Goal: Task Accomplishment & Management: Complete application form

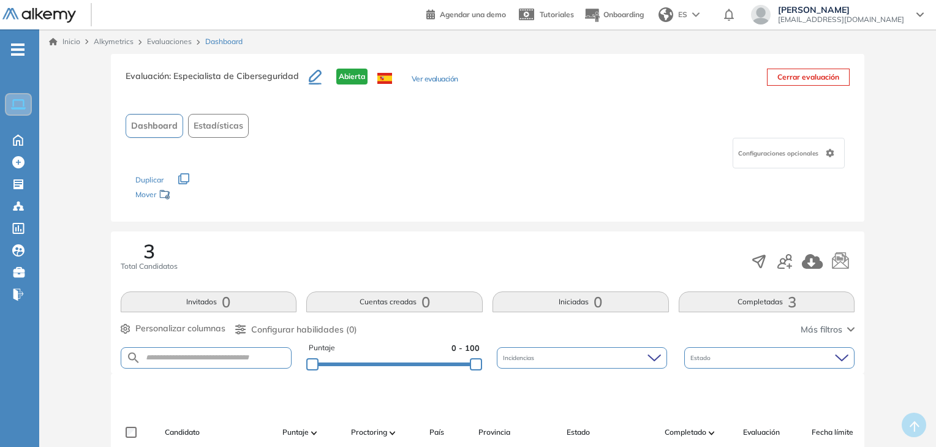
click at [17, 149] on ul "Home Home Crear Evaluación Crear Evaluación Evaluaciones Evaluaciones Candidato…" at bounding box center [19, 177] width 39 height 256
click at [18, 142] on icon at bounding box center [17, 139] width 21 height 15
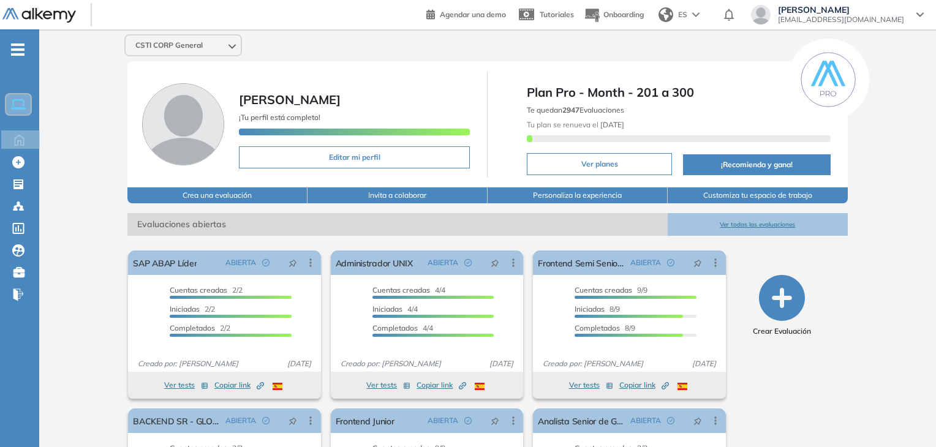
click at [748, 214] on button "Ver todas las evaluaciones" at bounding box center [758, 224] width 180 height 23
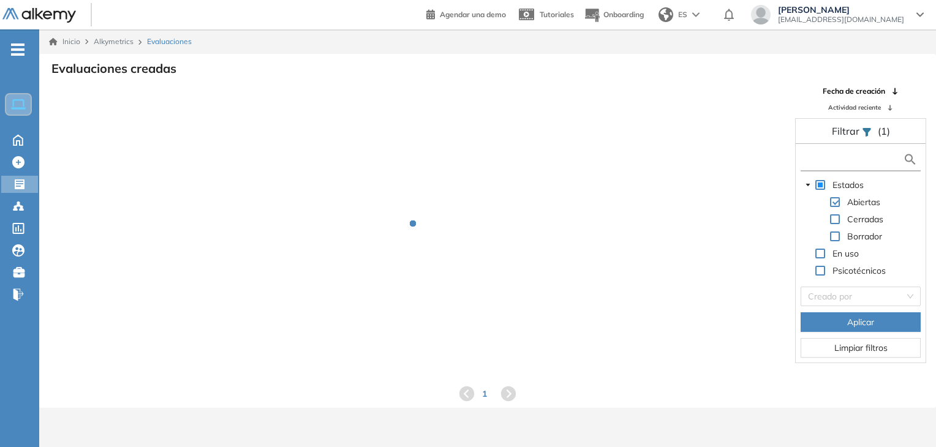
click at [824, 161] on input "text" at bounding box center [853, 159] width 99 height 13
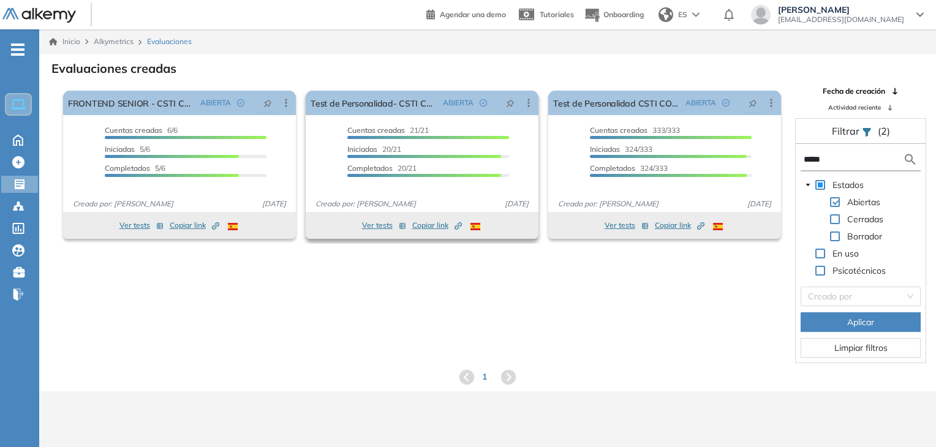
type input "****"
click at [383, 224] on button "Ver tests" at bounding box center [384, 225] width 44 height 15
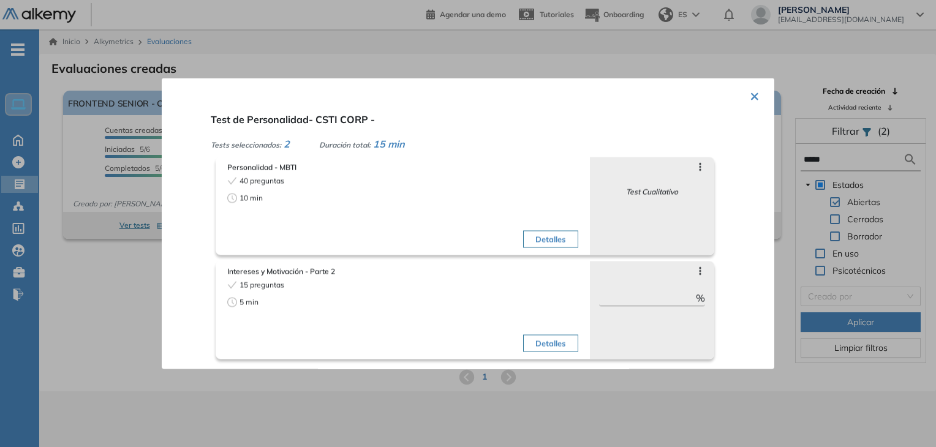
click at [750, 93] on button "×" at bounding box center [755, 95] width 10 height 24
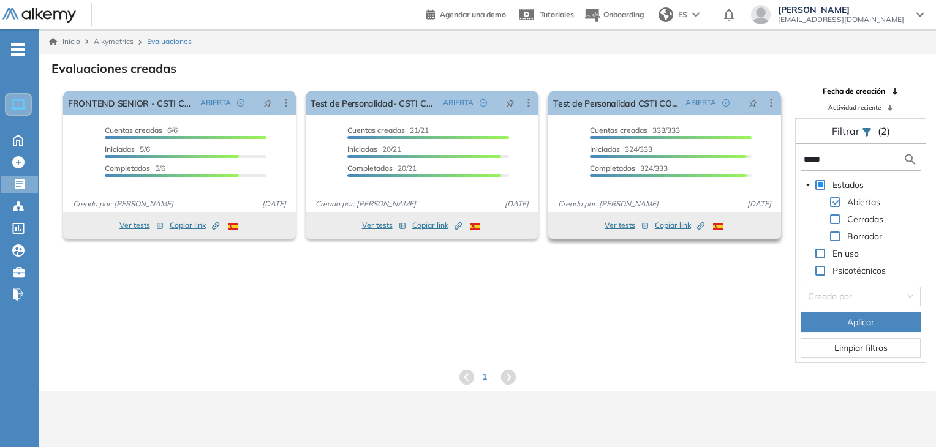
click at [623, 226] on button "Ver tests" at bounding box center [627, 225] width 44 height 15
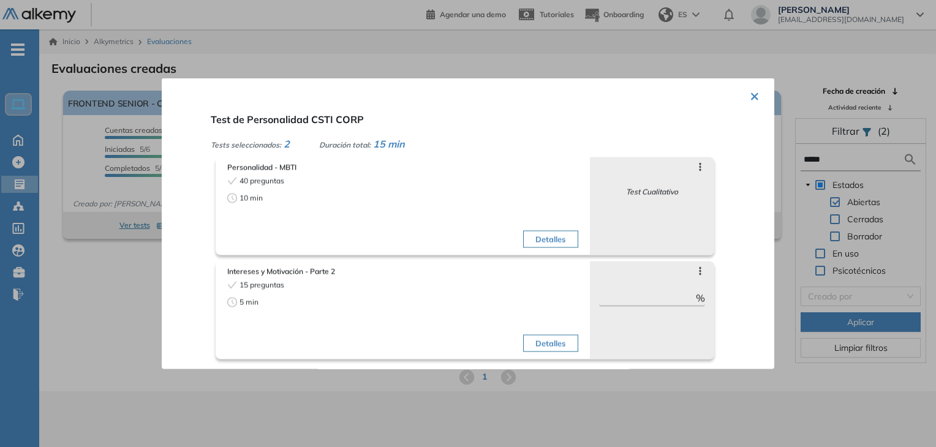
click at [753, 97] on button "×" at bounding box center [755, 95] width 10 height 24
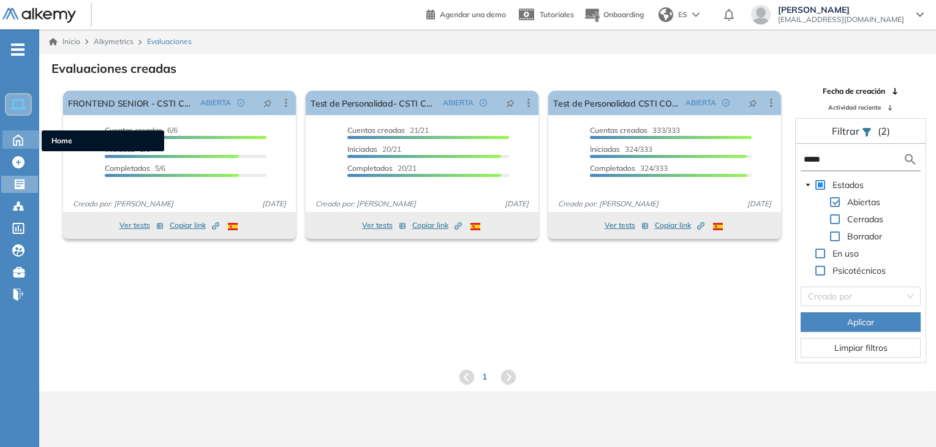
click at [20, 135] on icon at bounding box center [17, 139] width 21 height 15
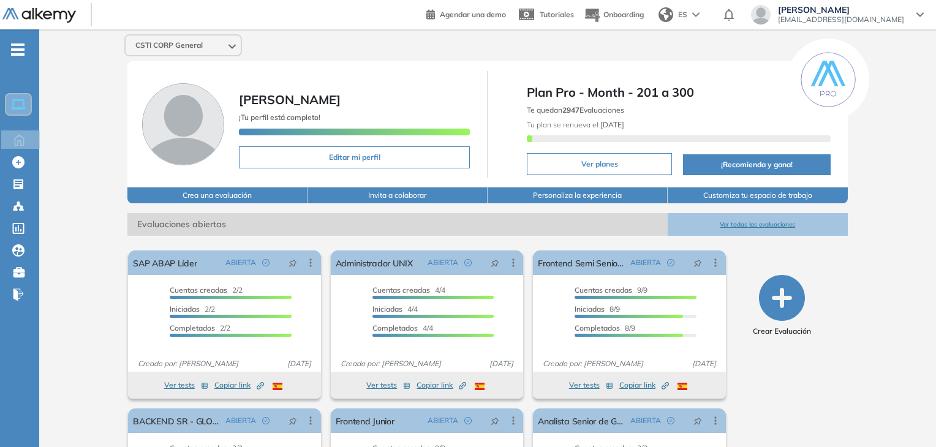
click at [786, 295] on icon "button" at bounding box center [782, 298] width 46 height 46
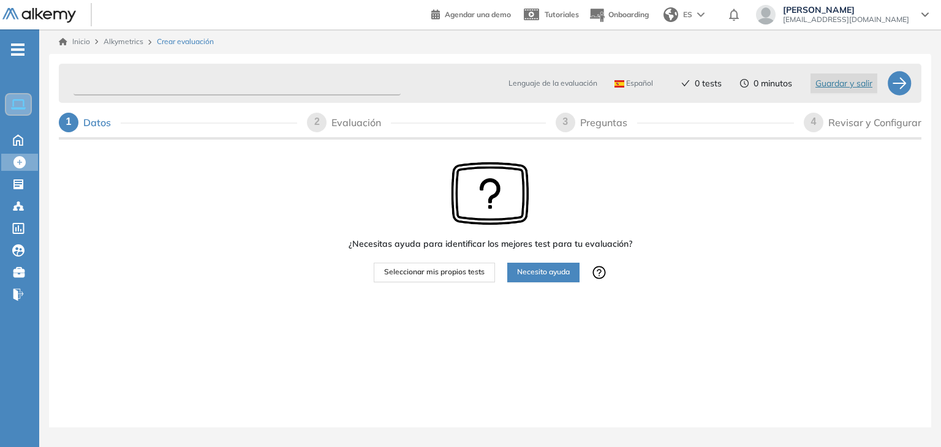
click at [273, 84] on input "text" at bounding box center [237, 84] width 327 height 24
type input "*"
click at [300, 81] on input "text" at bounding box center [237, 84] width 327 height 24
paste input "**********"
click at [357, 77] on input "**********" at bounding box center [237, 84] width 327 height 24
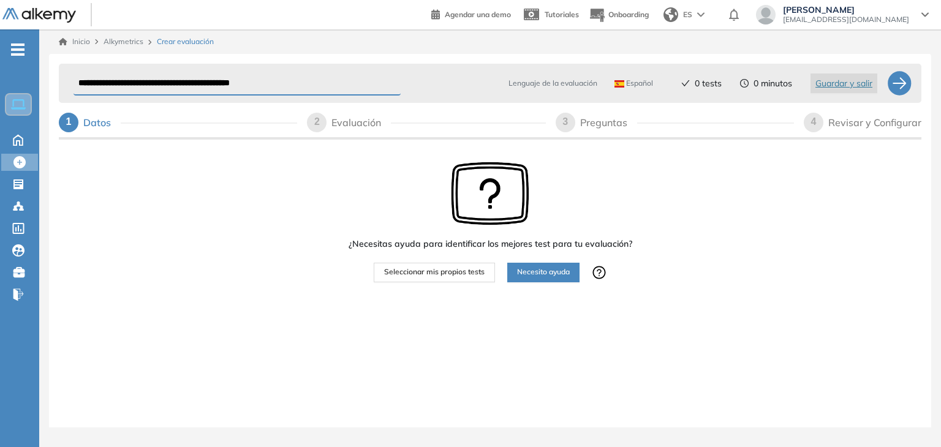
type input "**********"
click at [436, 270] on span "Seleccionar mis propios tests" at bounding box center [434, 273] width 101 height 12
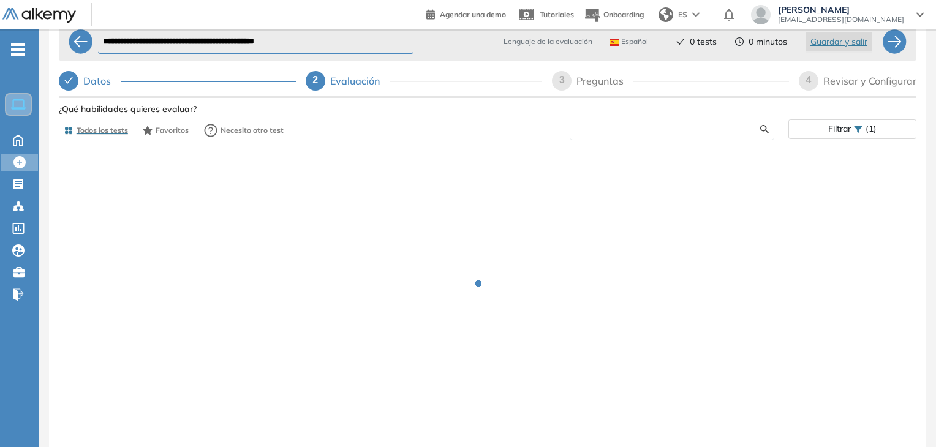
click at [635, 124] on input "text" at bounding box center [670, 129] width 180 height 11
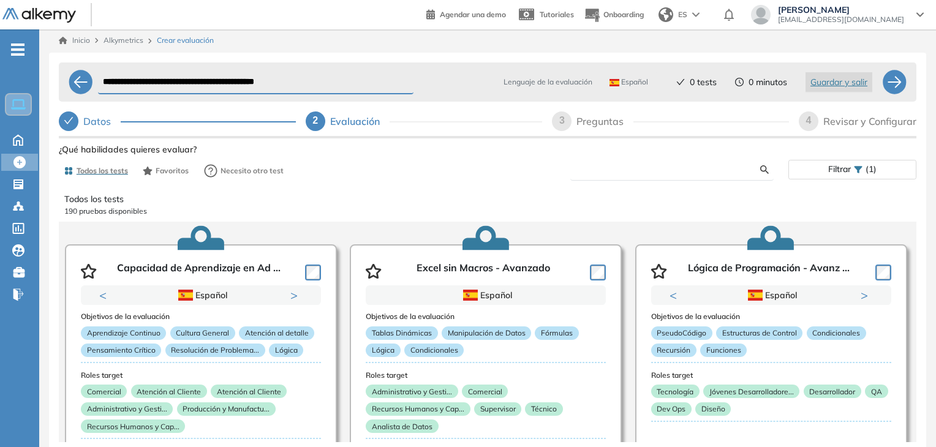
scroll to position [6, 0]
type input "**"
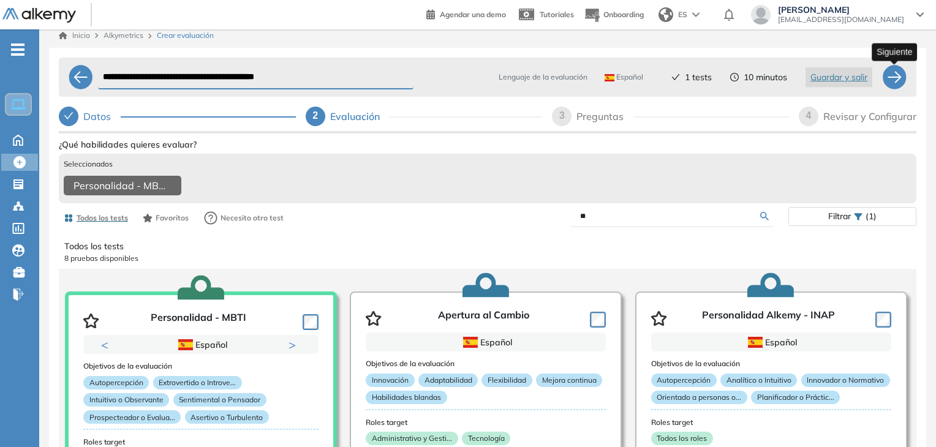
click at [893, 82] on div at bounding box center [894, 77] width 25 height 25
select select "*****"
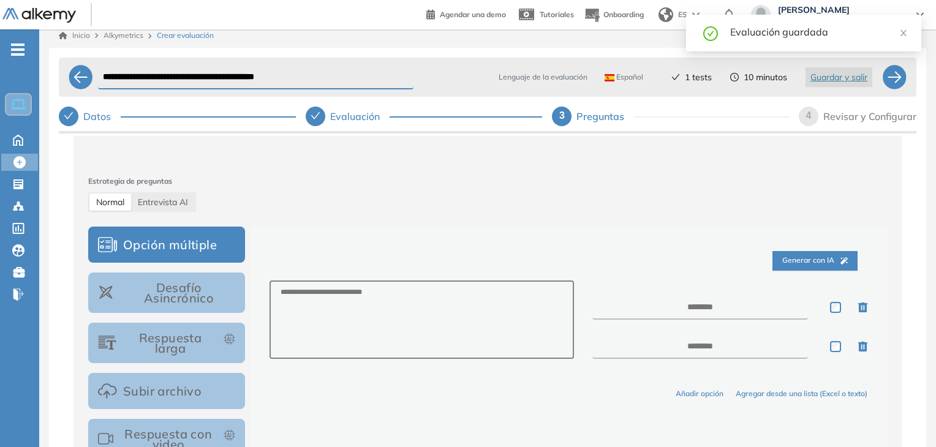
scroll to position [61, 0]
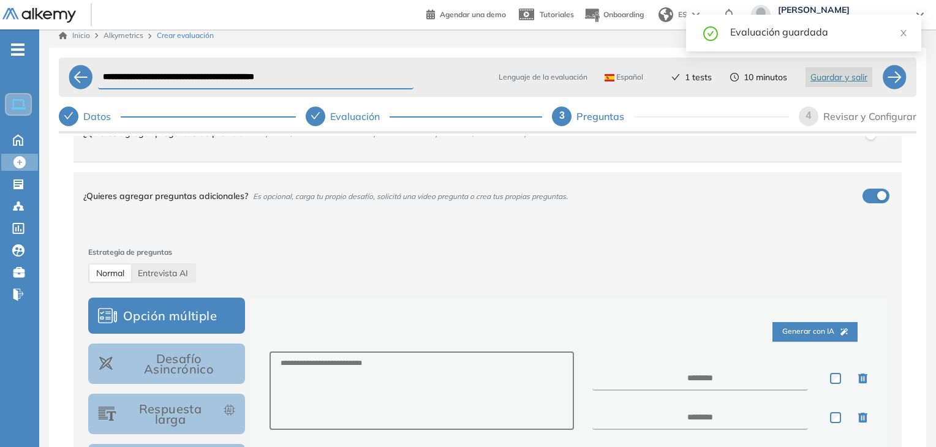
click at [864, 207] on div "¿Quieres agregar preguntas adicionales? Es opcional, carga tu propio desafío, s…" at bounding box center [480, 196] width 794 height 33
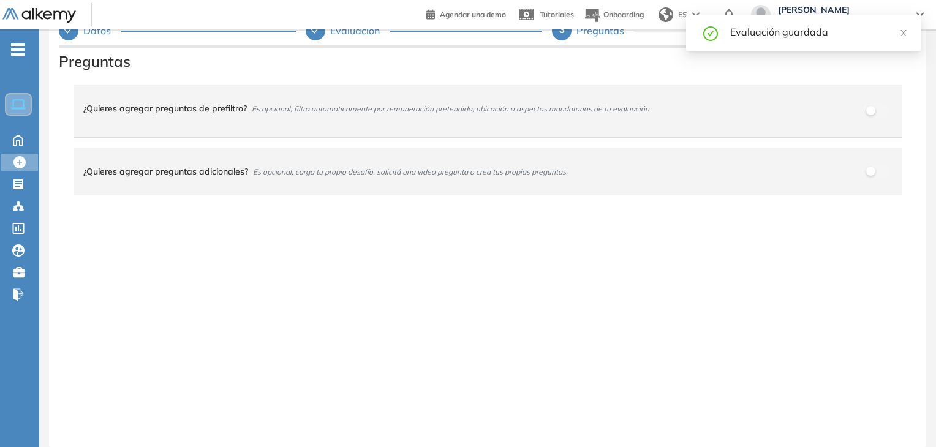
scroll to position [0, 0]
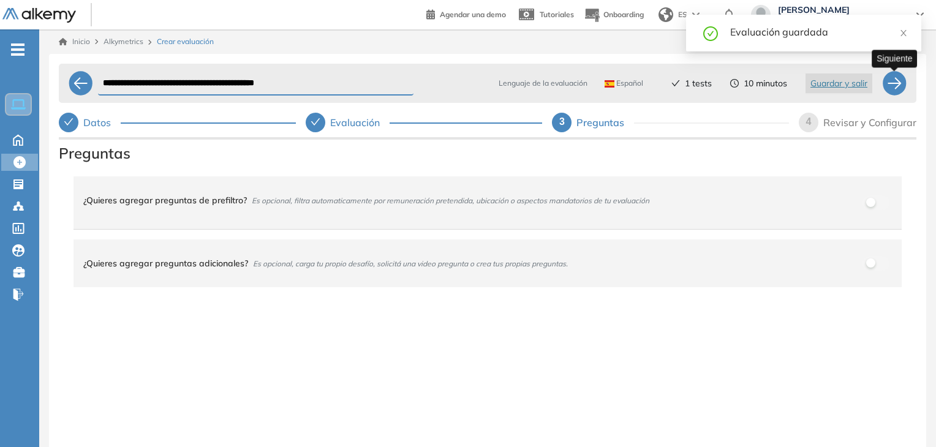
click at [886, 87] on div at bounding box center [894, 83] width 25 height 25
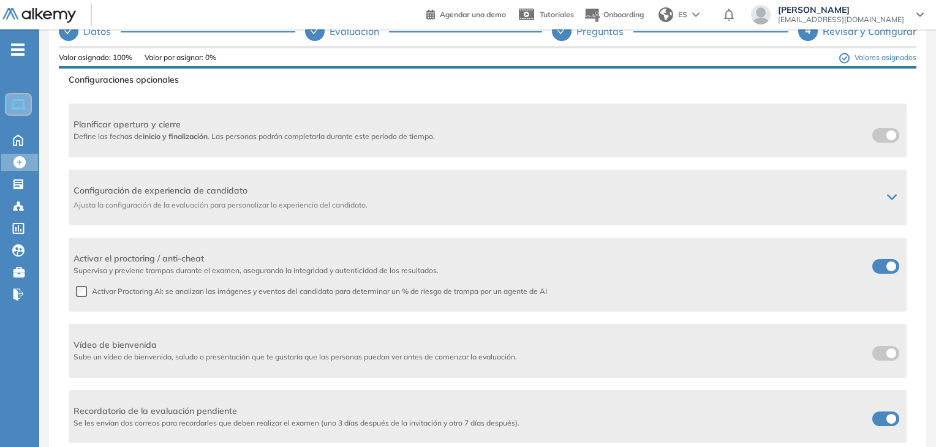
scroll to position [92, 0]
click at [882, 265] on span at bounding box center [878, 264] width 10 height 10
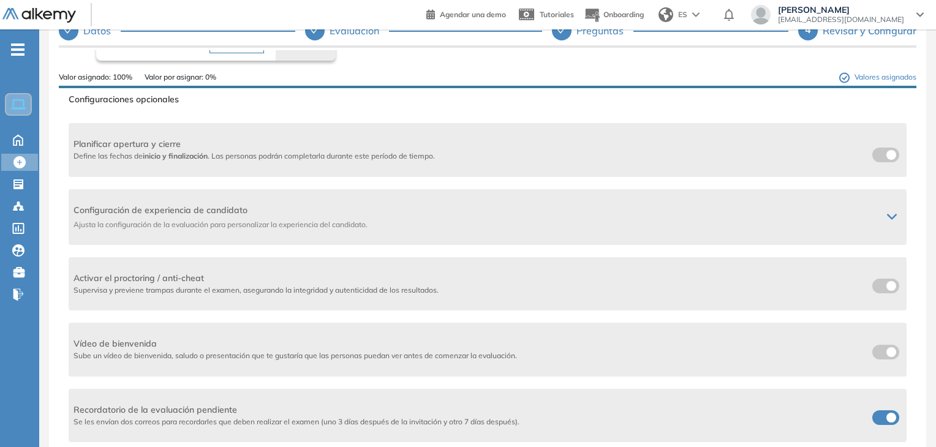
scroll to position [127, 0]
click at [882, 414] on span at bounding box center [878, 416] width 10 height 10
click at [898, 290] on div "Activar el proctoring / anti-cheat Supervisa y previene trampas durante el exam…" at bounding box center [488, 284] width 838 height 53
click at [889, 287] on label at bounding box center [886, 286] width 27 height 15
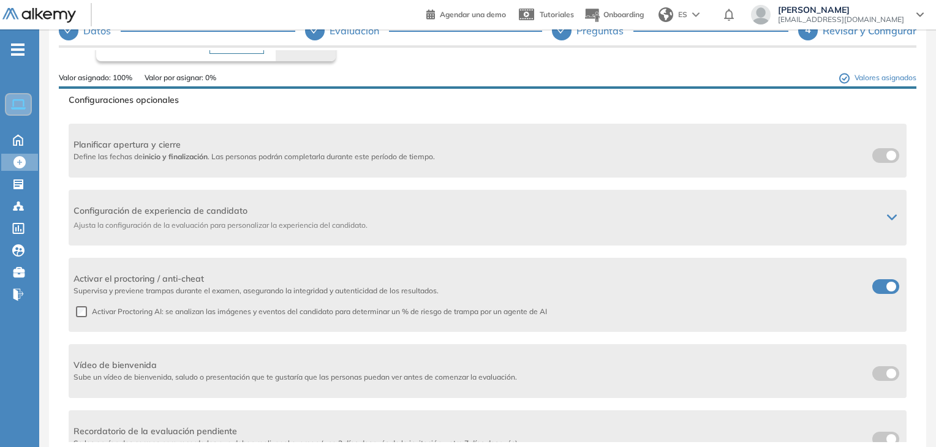
click at [882, 287] on span at bounding box center [878, 284] width 10 height 10
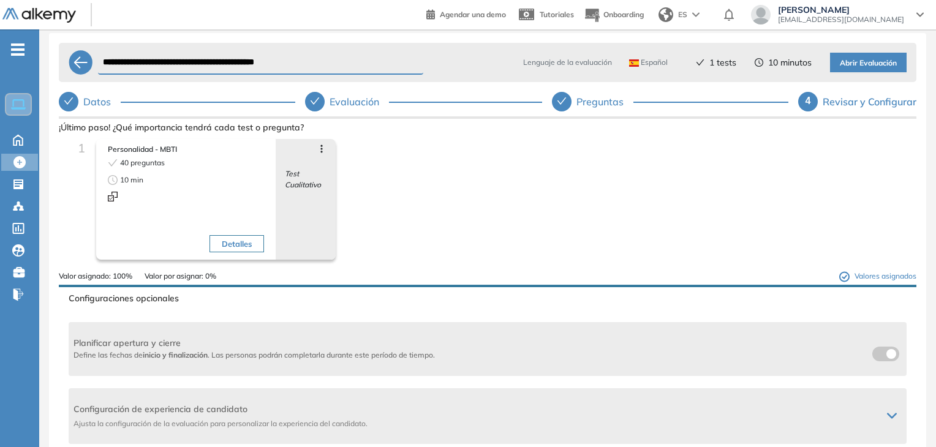
scroll to position [0, 0]
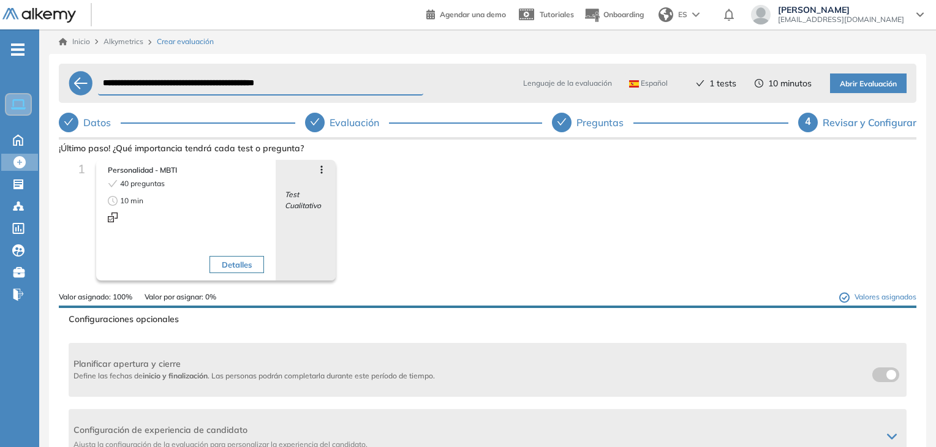
click at [858, 83] on span "Abrir Evaluación" at bounding box center [868, 84] width 57 height 12
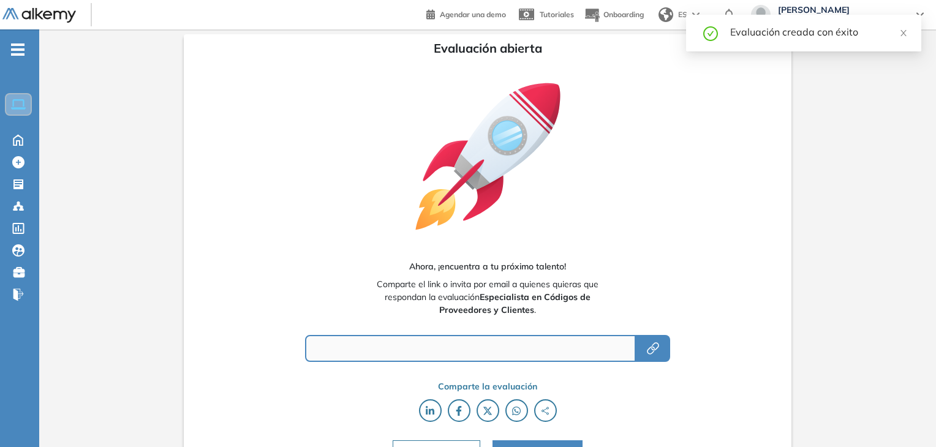
type input "**********"
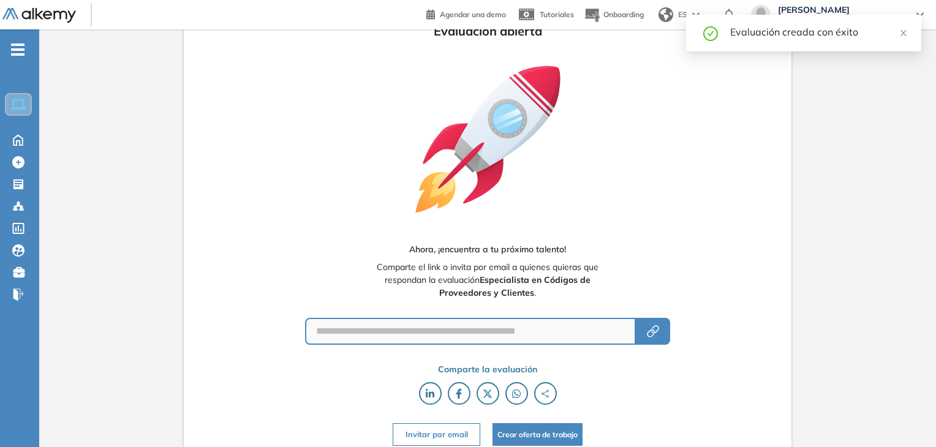
scroll to position [25, 0]
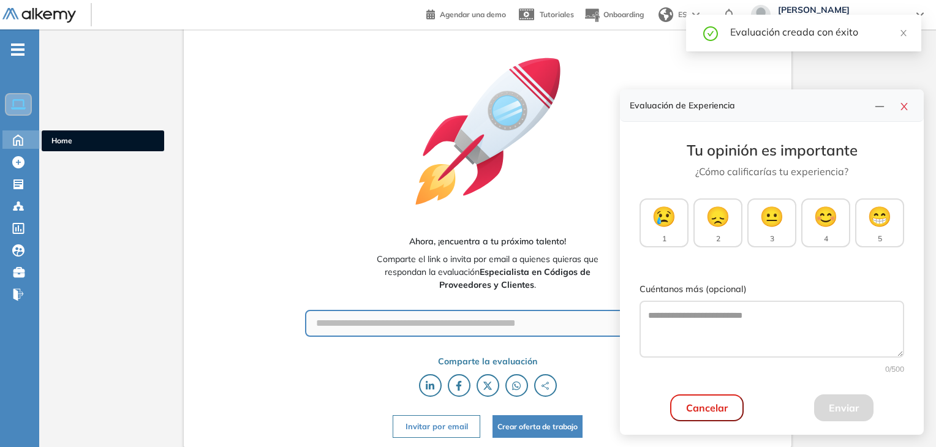
click at [20, 140] on icon at bounding box center [17, 140] width 9 height 10
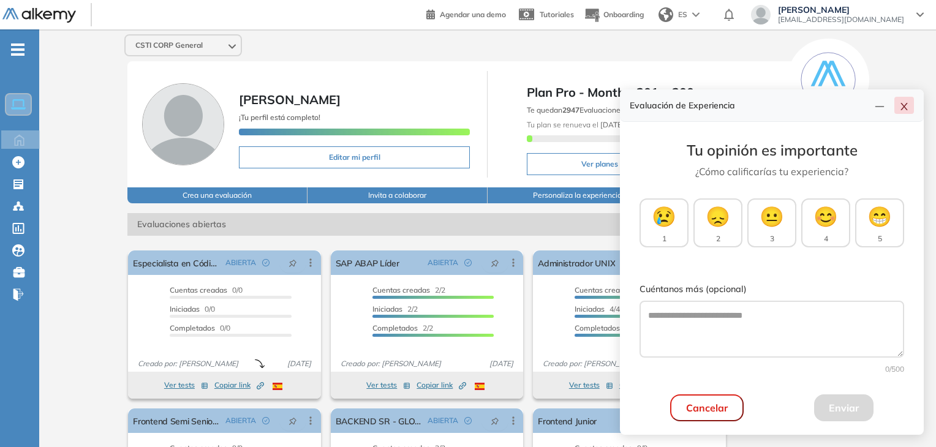
click at [909, 112] on button "button" at bounding box center [905, 105] width 20 height 17
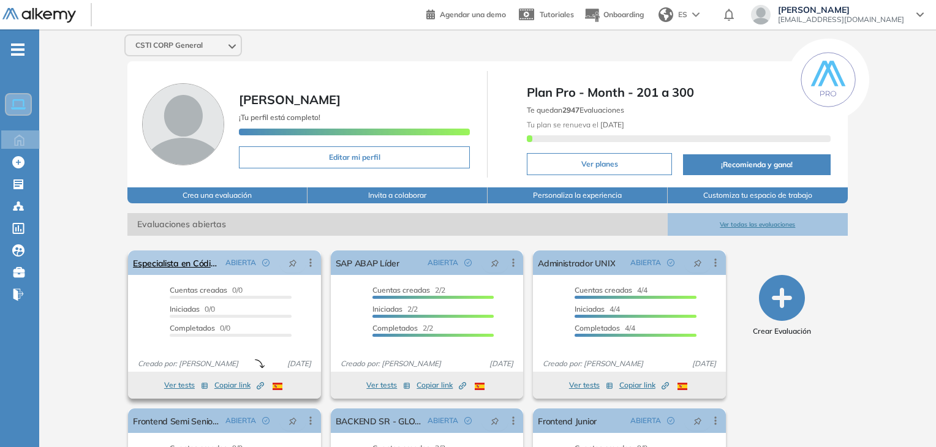
scroll to position [123, 0]
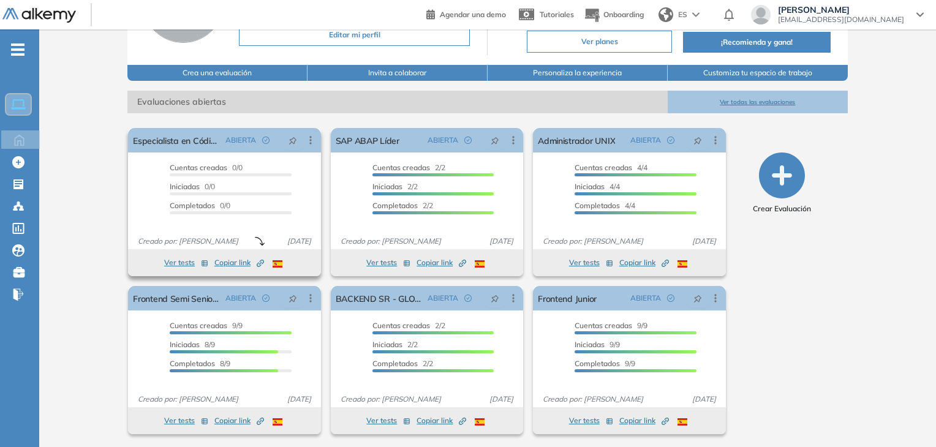
click at [225, 260] on span "Copiar link Created by potrace 1.16, written by Peter Selinger 2001-2019" at bounding box center [239, 262] width 50 height 11
click at [784, 106] on button "Ver todas las evaluaciones" at bounding box center [758, 102] width 180 height 23
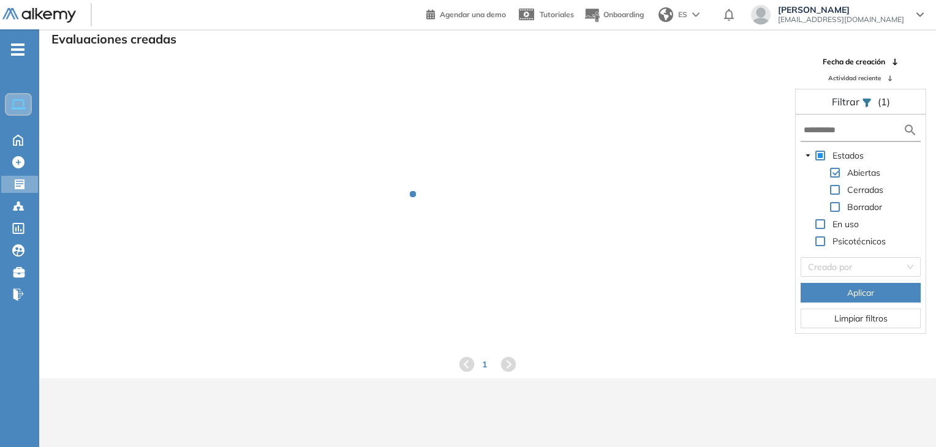
scroll to position [29, 0]
click at [836, 128] on input "text" at bounding box center [853, 130] width 99 height 13
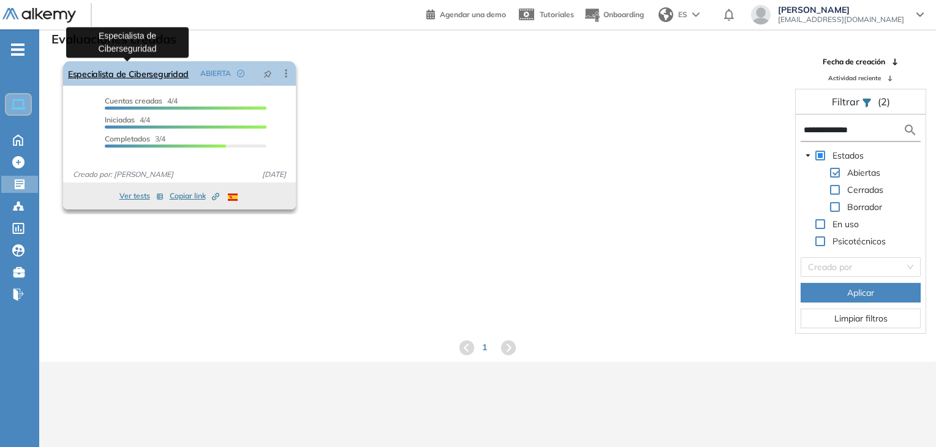
type input "**********"
click at [169, 68] on link "Especialista de Ciberseguridad" at bounding box center [128, 73] width 121 height 25
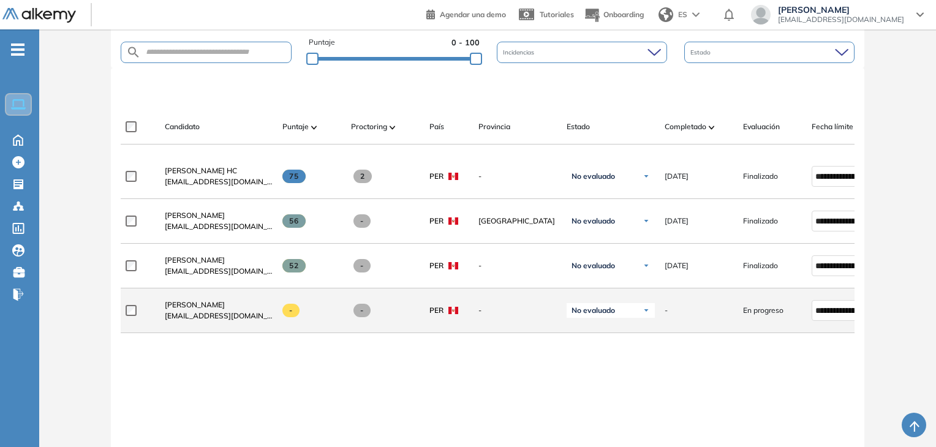
scroll to position [306, 0]
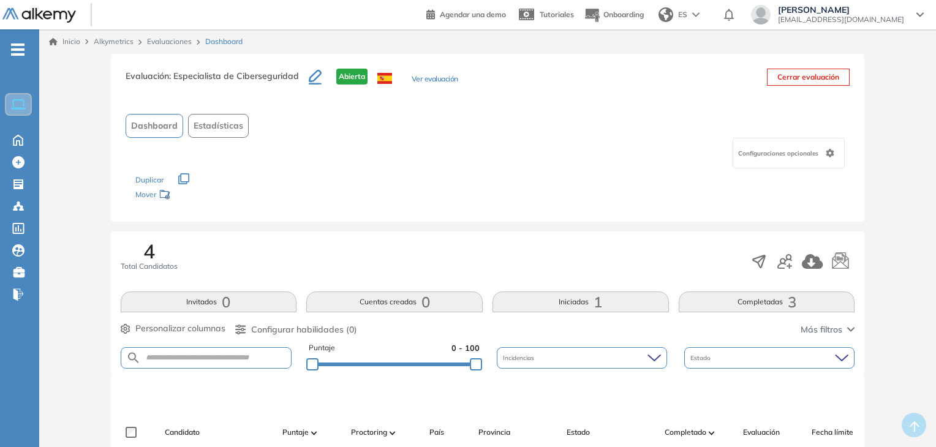
scroll to position [245, 0]
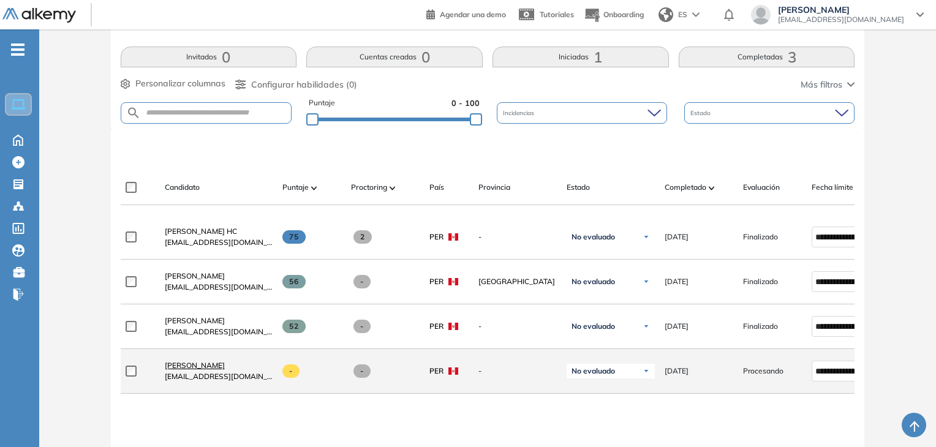
click at [225, 368] on span "[PERSON_NAME]" at bounding box center [195, 365] width 60 height 9
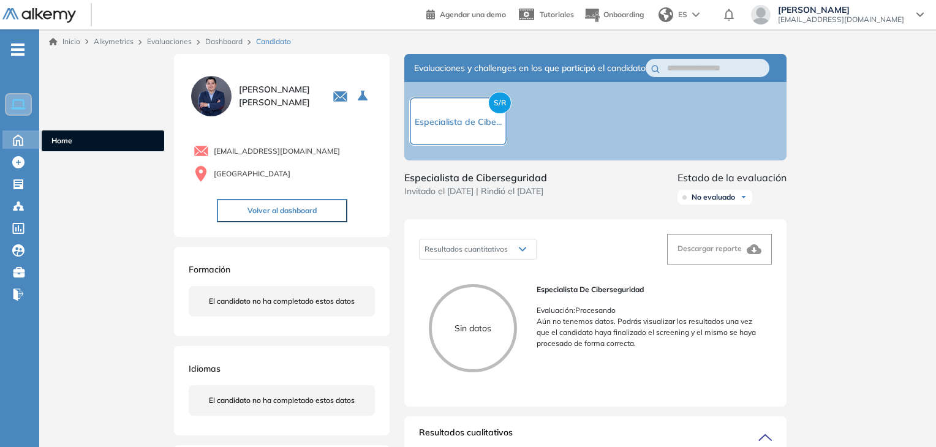
click at [14, 143] on icon at bounding box center [17, 140] width 9 height 10
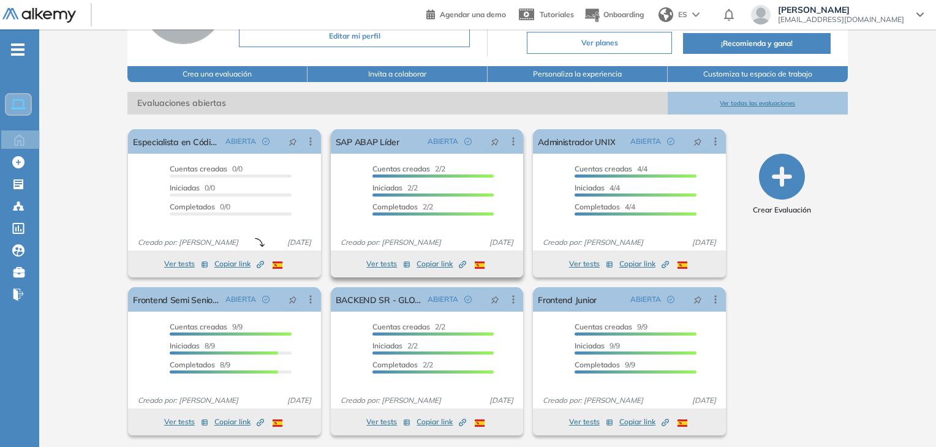
scroll to position [123, 0]
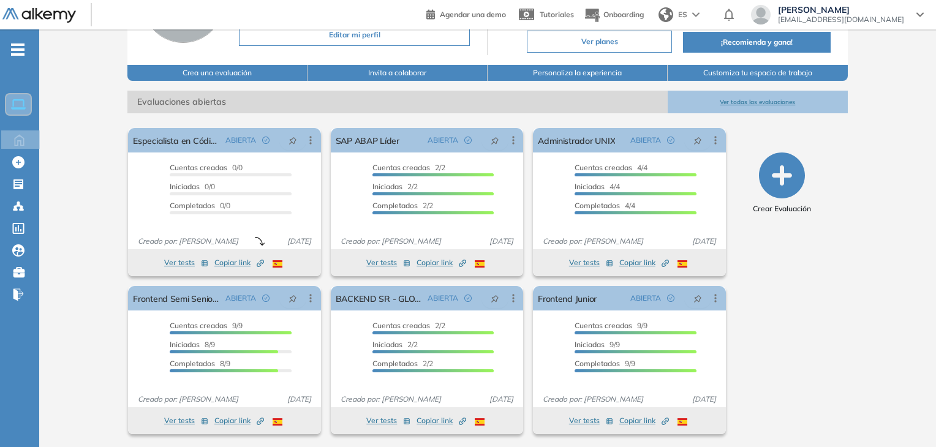
click at [769, 104] on button "Ver todas las evaluaciones" at bounding box center [758, 102] width 180 height 23
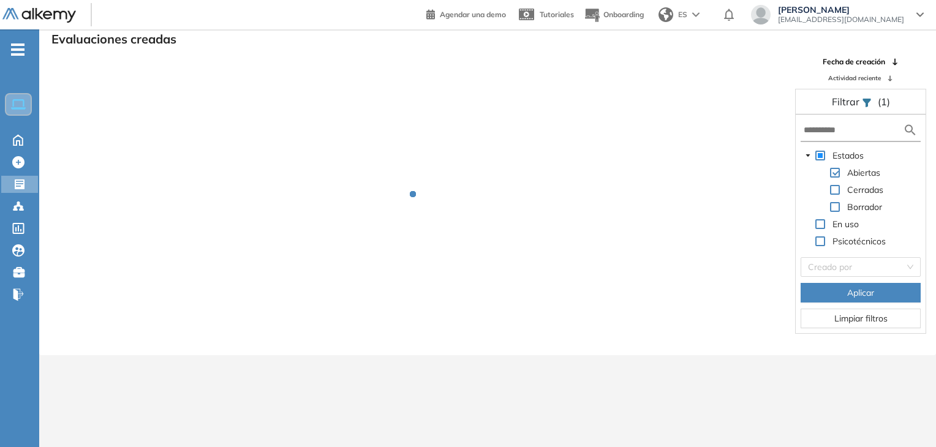
scroll to position [29, 0]
click at [860, 135] on input "text" at bounding box center [853, 130] width 99 height 13
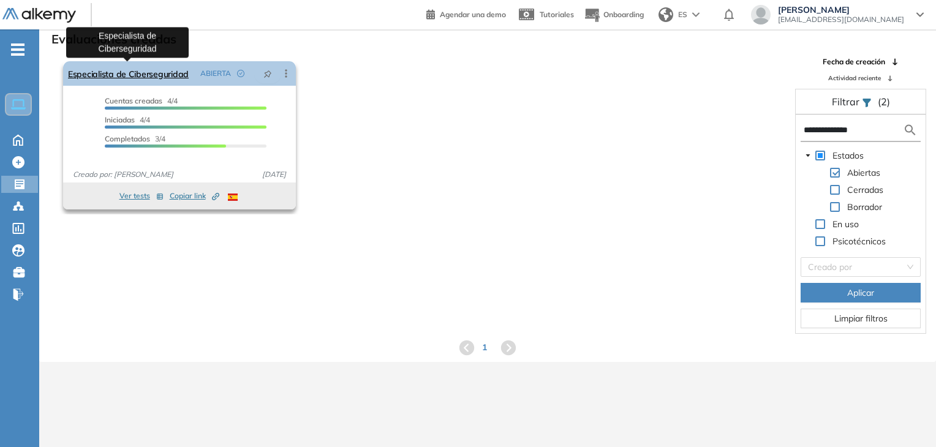
type input "**********"
click at [174, 78] on link "Especialista de Ciberseguridad" at bounding box center [128, 73] width 121 height 25
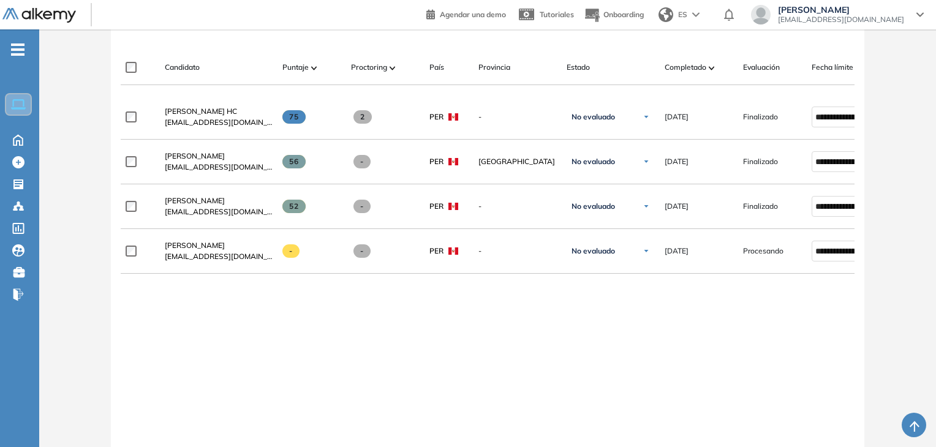
scroll to position [368, 0]
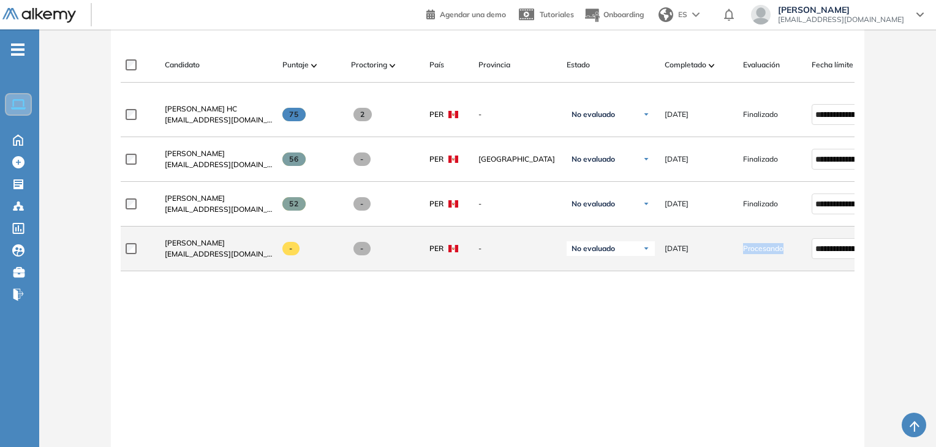
drag, startPoint x: 744, startPoint y: 251, endPoint x: 784, endPoint y: 251, distance: 40.4
click at [784, 251] on div "Procesando" at bounding box center [772, 248] width 59 height 11
click at [207, 241] on link "[PERSON_NAME]" at bounding box center [219, 243] width 108 height 11
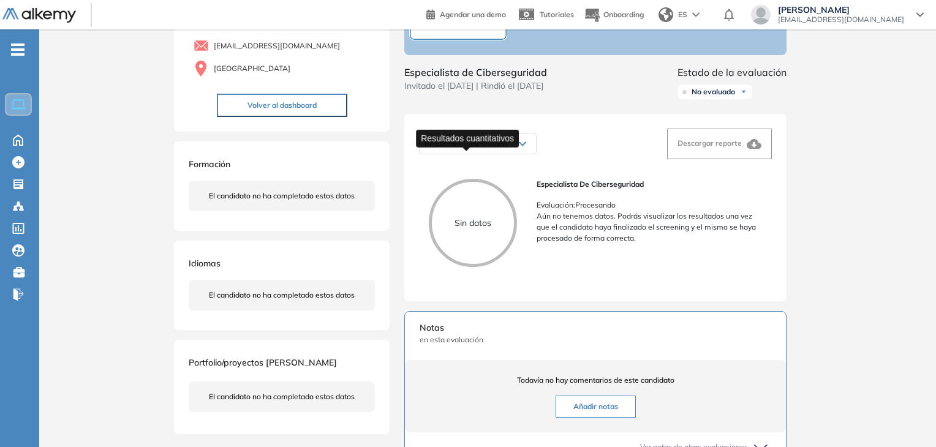
scroll to position [184, 0]
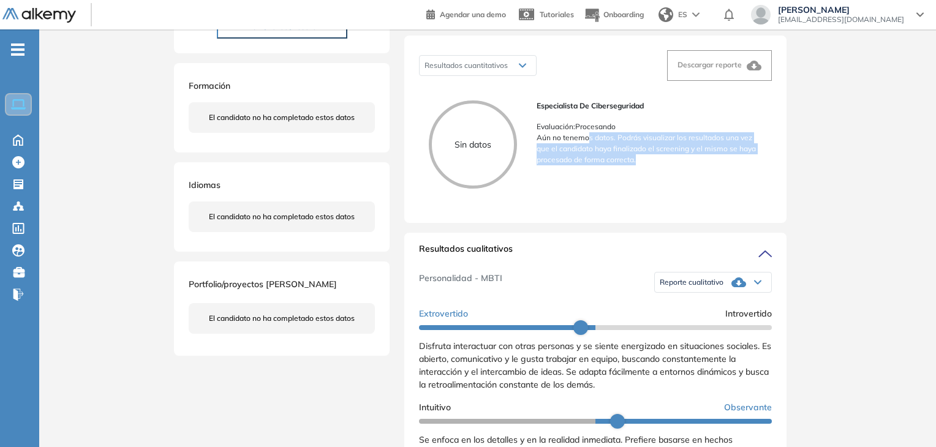
drag, startPoint x: 587, startPoint y: 153, endPoint x: 670, endPoint y: 170, distance: 84.5
click at [670, 165] on p "Aún no tenemos datos. Podrás visualizar los resultados una vez que el candidato…" at bounding box center [650, 148] width 226 height 33
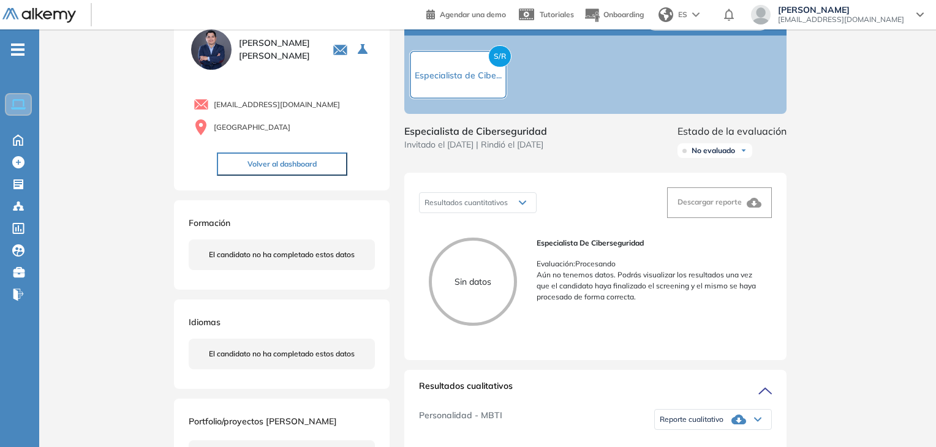
scroll to position [0, 0]
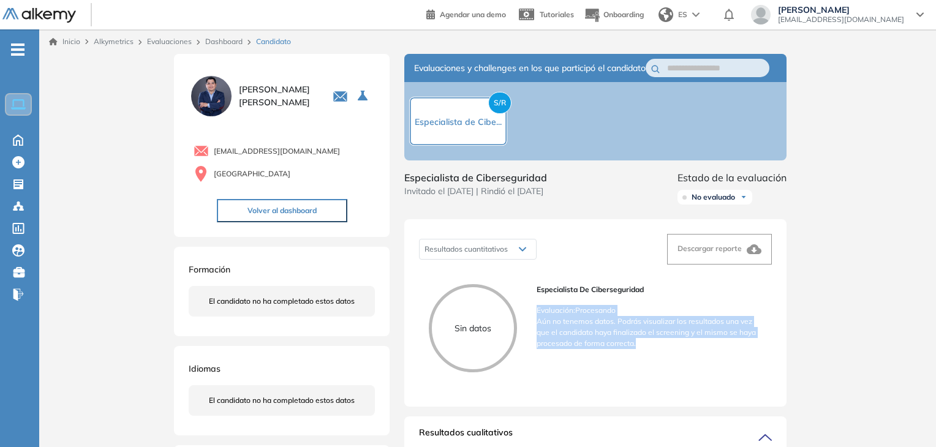
drag, startPoint x: 535, startPoint y: 322, endPoint x: 644, endPoint y: 356, distance: 114.4
click at [644, 356] on div "Sin datos Especialista de Ciberseguridad Evaluación : Procesando Aún no tenemos…" at bounding box center [595, 334] width 353 height 118
click at [644, 349] on p "Aún no tenemos datos. Podrás visualizar los resultados una vez que el candidato…" at bounding box center [650, 332] width 226 height 33
drag, startPoint x: 533, startPoint y: 319, endPoint x: 643, endPoint y: 355, distance: 115.7
click at [643, 355] on div "Sin datos Especialista de Ciberseguridad Evaluación : Procesando Aún no tenemos…" at bounding box center [595, 334] width 353 height 118
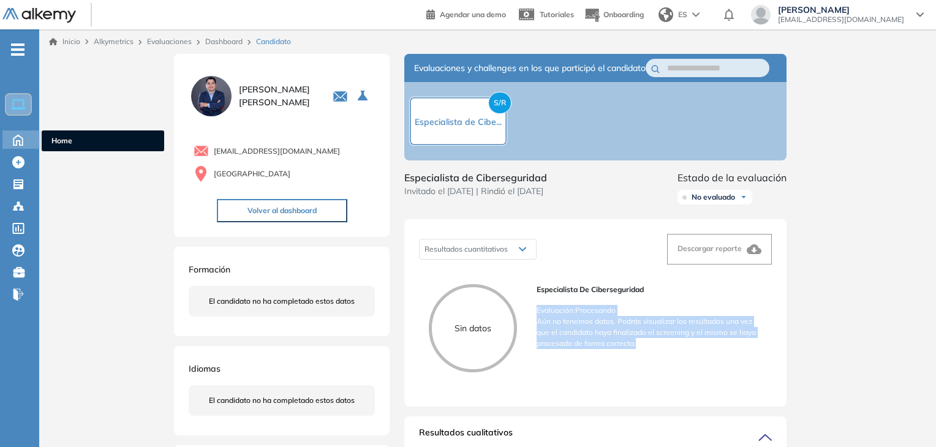
click at [17, 140] on icon at bounding box center [17, 140] width 9 height 10
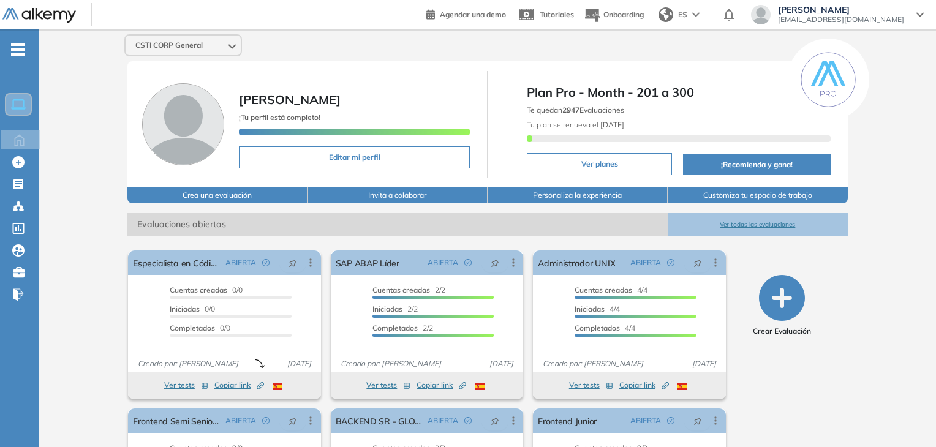
click at [751, 225] on button "Ver todas las evaluaciones" at bounding box center [758, 224] width 180 height 23
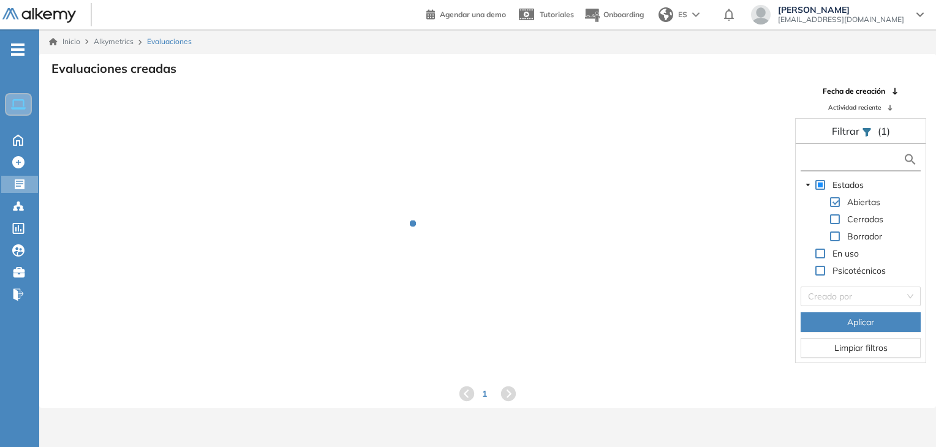
click at [833, 163] on input "text" at bounding box center [853, 159] width 99 height 13
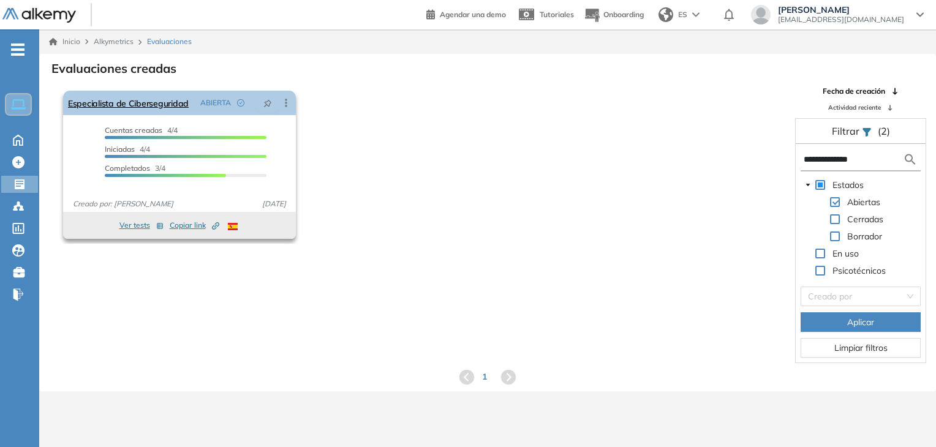
type input "**********"
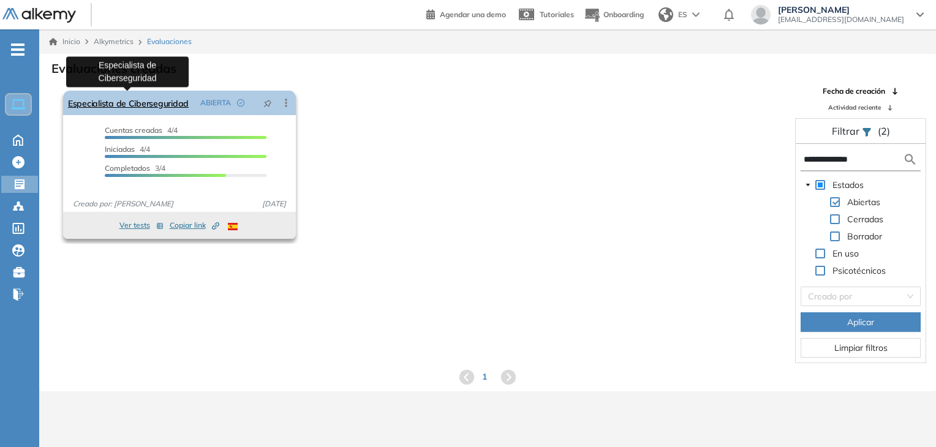
click at [154, 104] on link "Especialista de Ciberseguridad" at bounding box center [128, 103] width 121 height 25
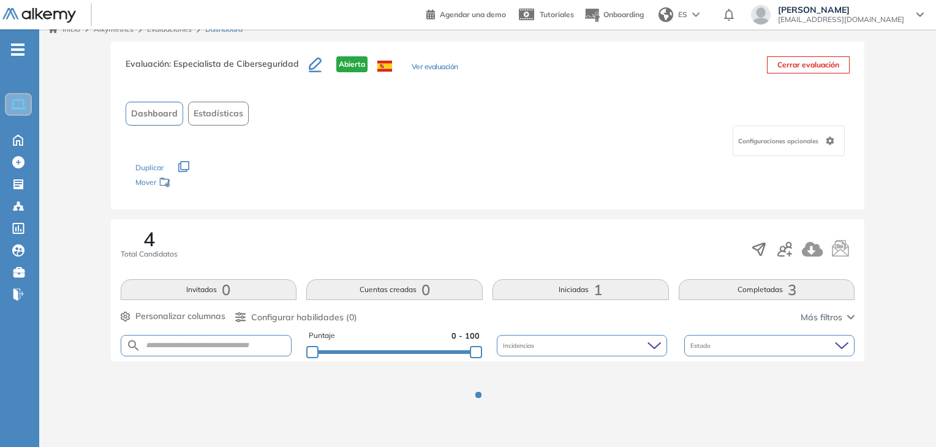
scroll to position [245, 0]
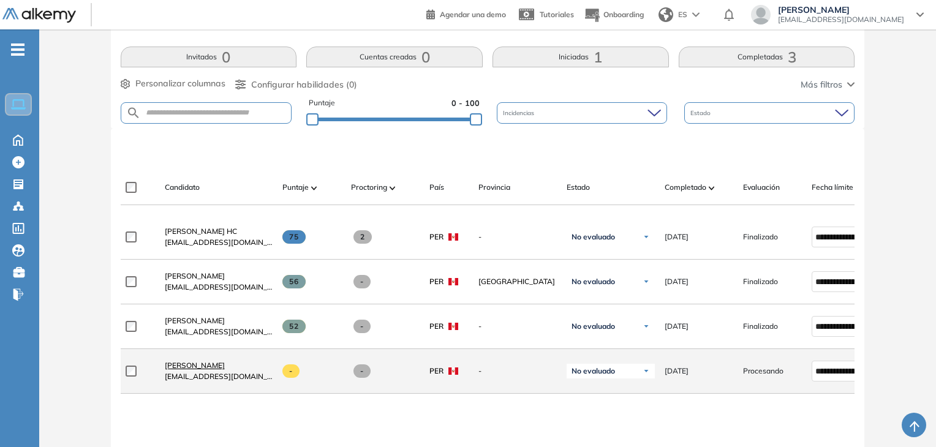
click at [213, 368] on span "[PERSON_NAME]" at bounding box center [195, 365] width 60 height 9
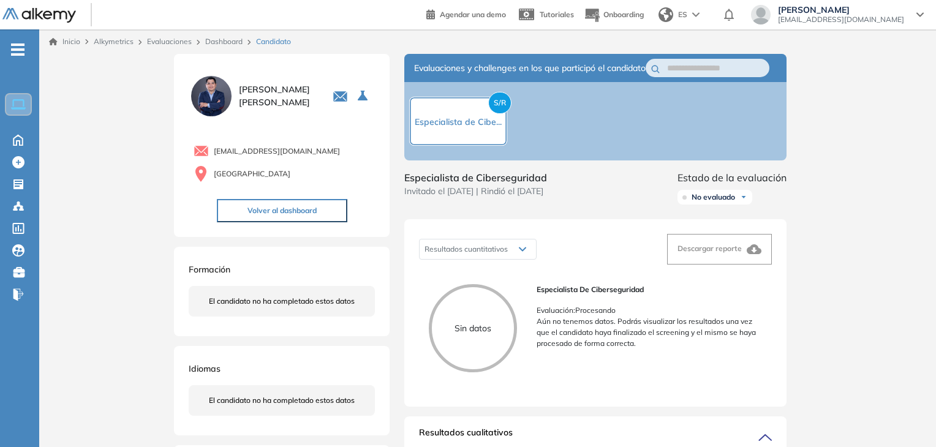
click at [495, 102] on span "S/R" at bounding box center [499, 103] width 23 height 22
click at [422, 142] on div "S/R Especialista de Cibe..." at bounding box center [458, 121] width 98 height 49
click at [27, 204] on div "Candidatos Candidatos" at bounding box center [20, 206] width 37 height 17
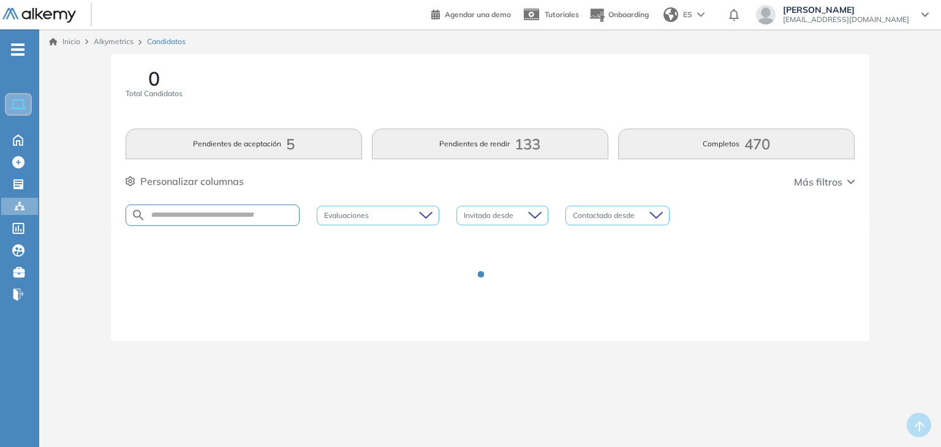
click at [256, 207] on div at bounding box center [213, 215] width 174 height 21
click at [264, 221] on div at bounding box center [213, 215] width 174 height 21
click at [267, 211] on input "text" at bounding box center [222, 215] width 153 height 9
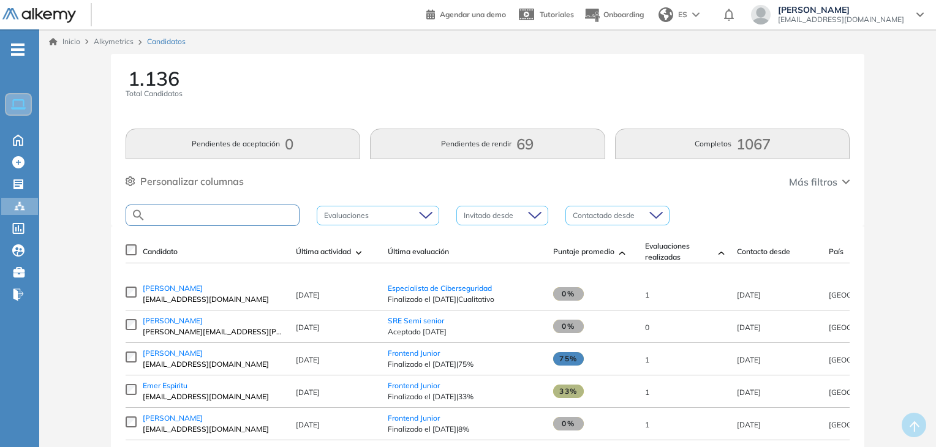
scroll to position [61, 0]
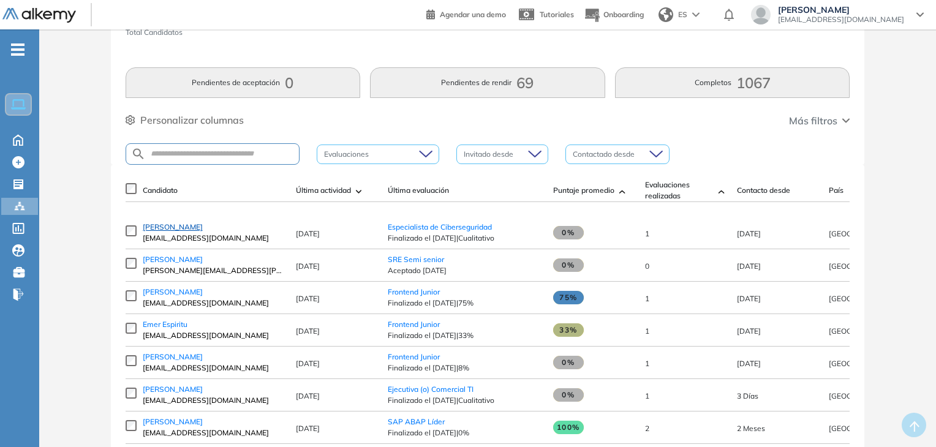
click at [186, 232] on span "[PERSON_NAME]" at bounding box center [173, 226] width 60 height 9
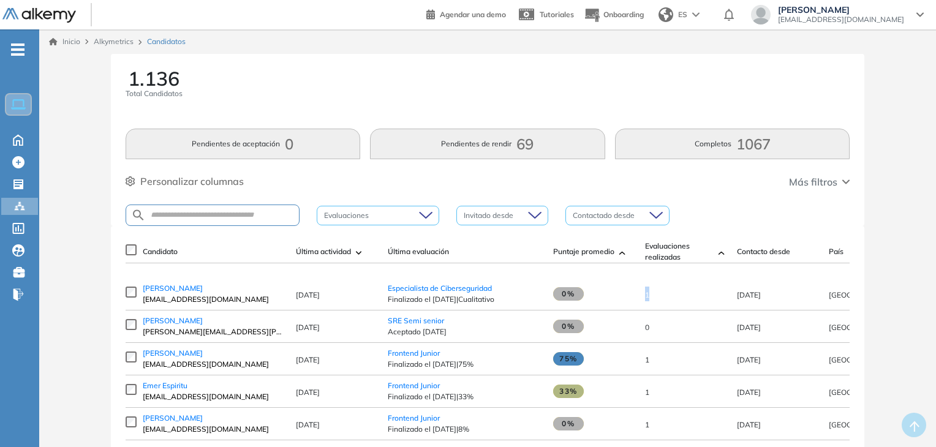
drag, startPoint x: 646, startPoint y: 297, endPoint x: 658, endPoint y: 297, distance: 12.3
click at [658, 297] on td "1" at bounding box center [685, 294] width 92 height 32
click at [510, 151] on button "Pendientes de rendir 69" at bounding box center [487, 144] width 235 height 31
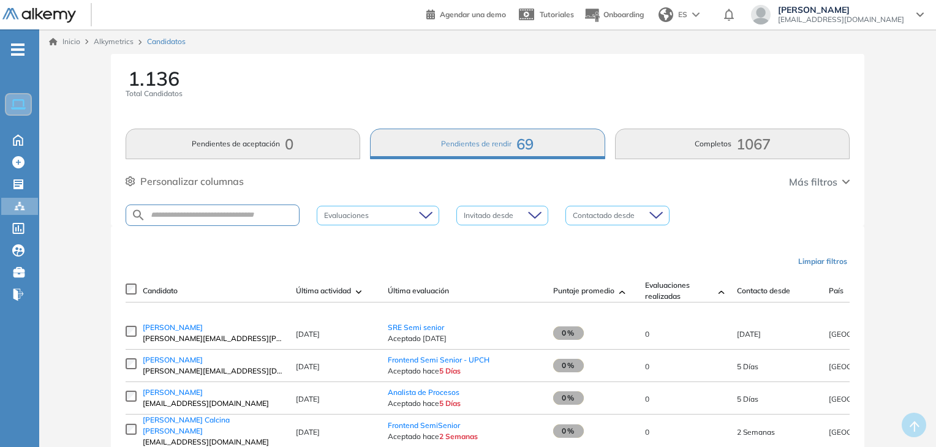
click at [251, 151] on button "Pendientes de aceptación 0" at bounding box center [243, 144] width 235 height 31
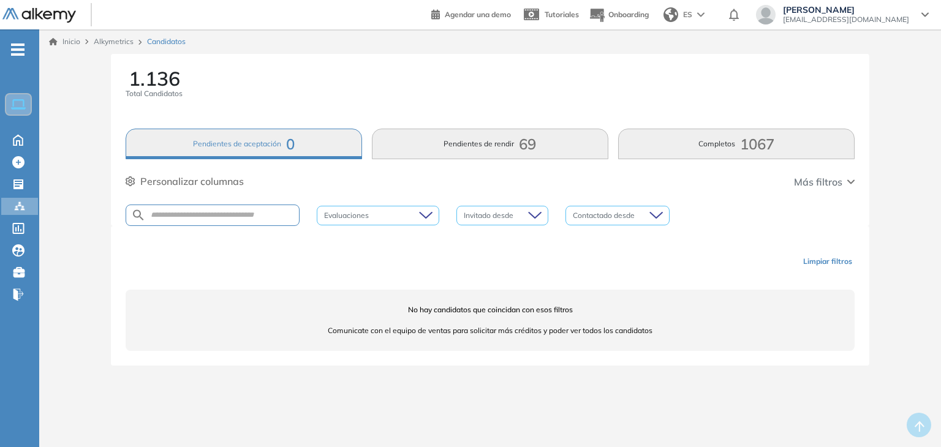
click at [735, 145] on button "Completos 1067" at bounding box center [736, 144] width 237 height 31
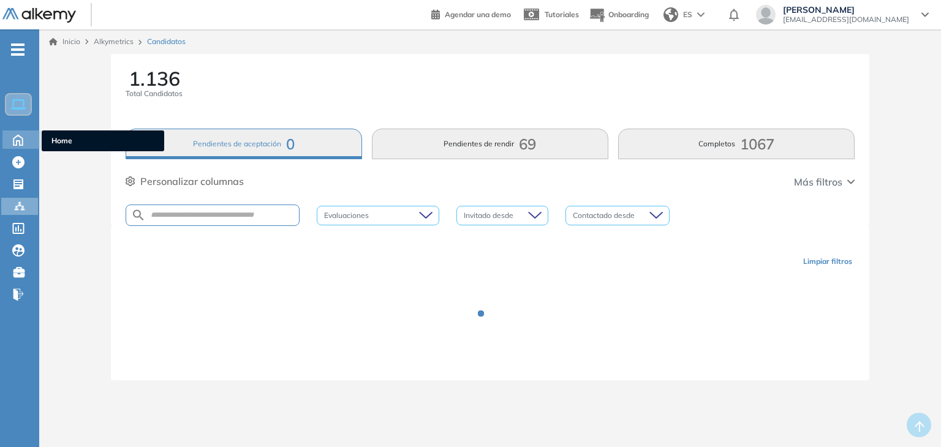
click at [17, 140] on icon at bounding box center [17, 140] width 9 height 10
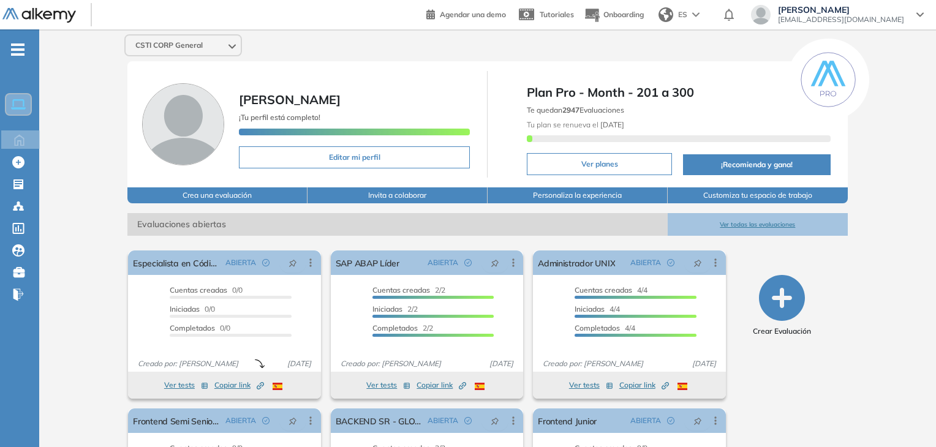
click at [757, 224] on button "Ver todas las evaluaciones" at bounding box center [758, 224] width 180 height 23
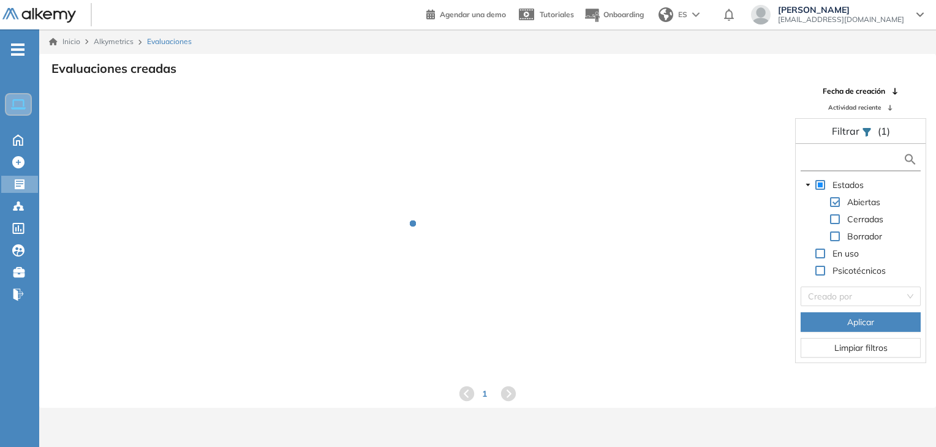
click at [863, 157] on input "text" at bounding box center [853, 159] width 99 height 13
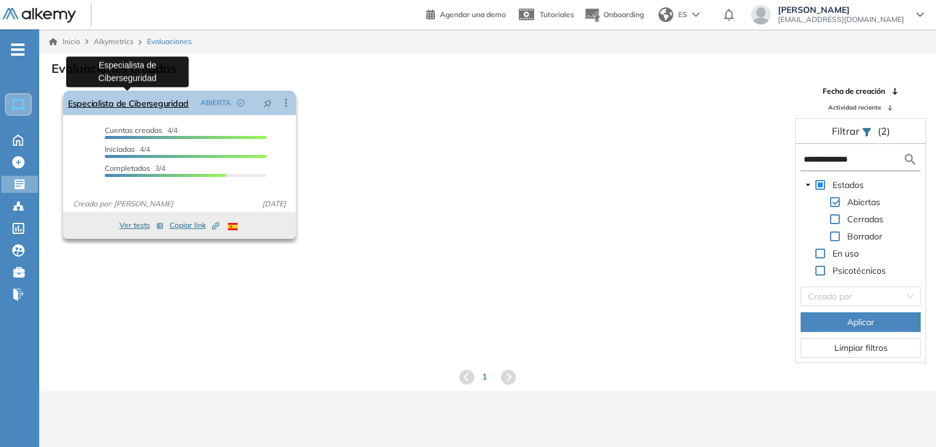
type input "**********"
click at [174, 97] on link "Especialista de Ciberseguridad" at bounding box center [128, 103] width 121 height 25
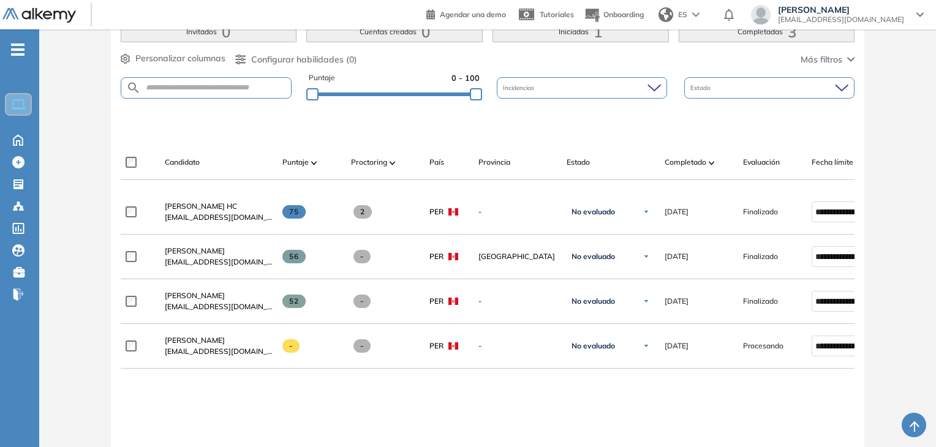
scroll to position [322, 0]
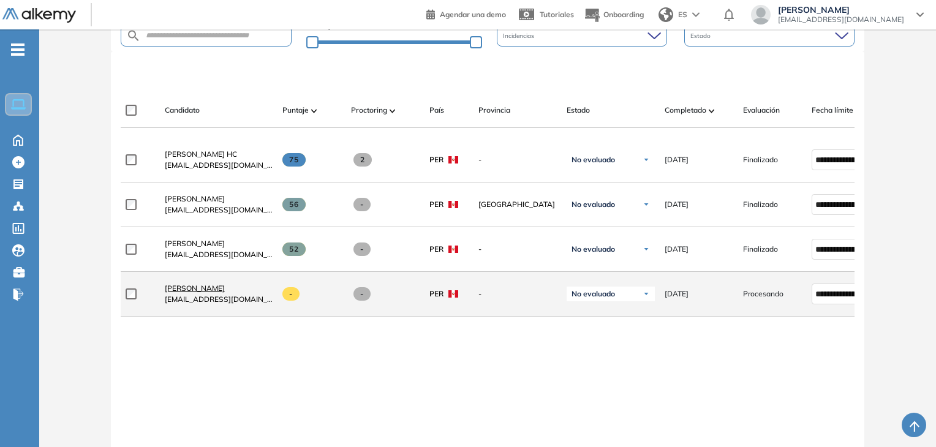
click at [203, 291] on span "[PERSON_NAME]" at bounding box center [195, 288] width 60 height 9
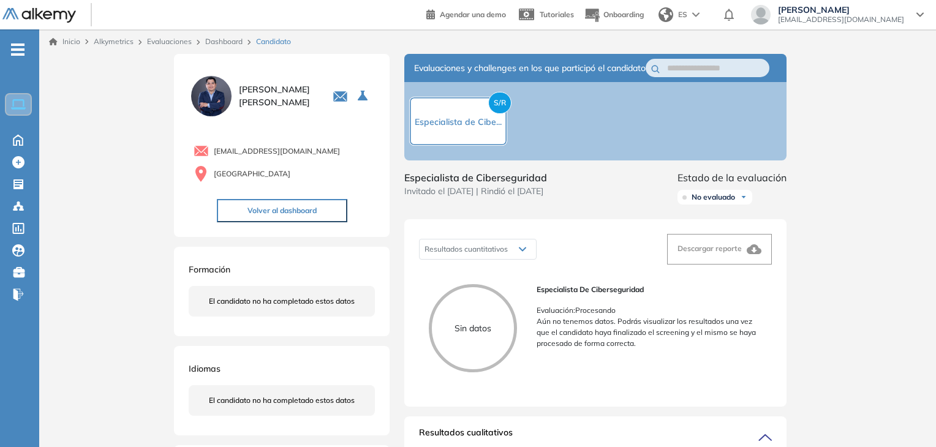
click at [496, 108] on span "S/R" at bounding box center [499, 103] width 23 height 22
click at [522, 251] on icon at bounding box center [523, 249] width 6 height 3
drag, startPoint x: 557, startPoint y: 320, endPoint x: 658, endPoint y: 349, distance: 104.5
click at [658, 349] on div "Especialista de Ciberseguridad Evaluación : Procesando Aún no tenemos datos. Po…" at bounding box center [650, 316] width 226 height 65
click at [658, 349] on p "Aún no tenemos datos. Podrás visualizar los resultados una vez que el candidato…" at bounding box center [650, 332] width 226 height 33
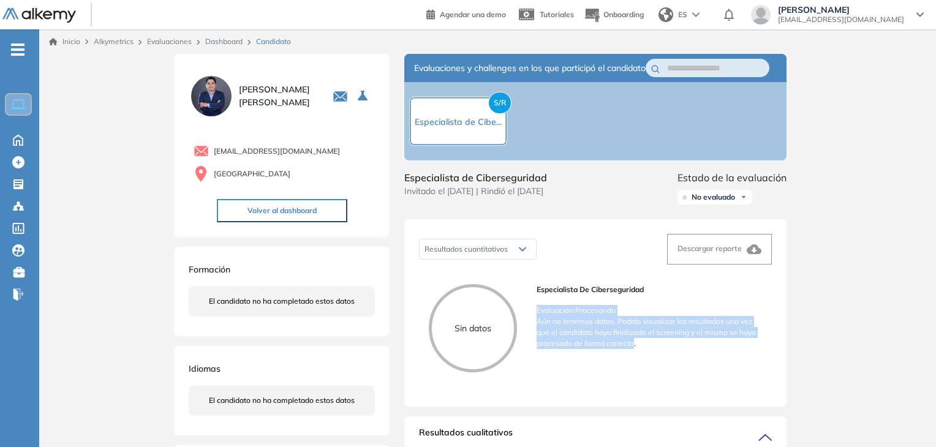
drag, startPoint x: 539, startPoint y: 319, endPoint x: 634, endPoint y: 357, distance: 103.1
click at [634, 349] on div "Especialista de Ciberseguridad Evaluación : Procesando Aún no tenemos datos. Po…" at bounding box center [650, 316] width 226 height 65
click at [634, 349] on p "Aún no tenemos datos. Podrás visualizar los resultados una vez que el candidato…" at bounding box center [650, 332] width 226 height 33
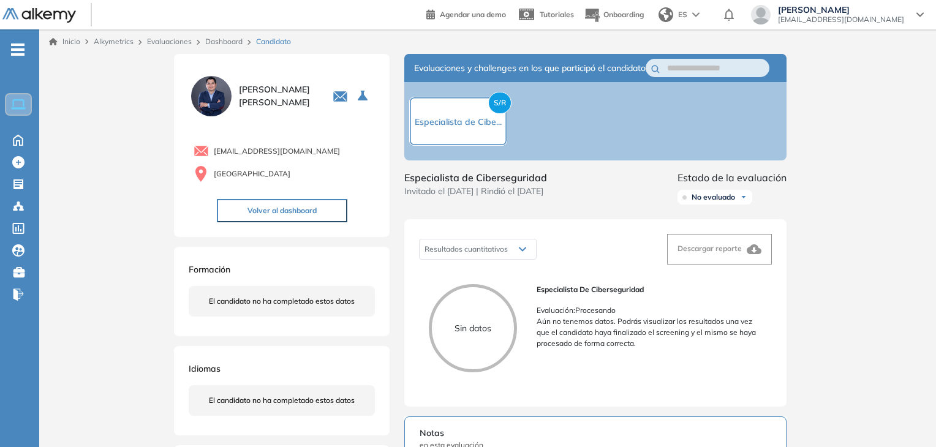
click at [490, 107] on span "S/R" at bounding box center [499, 103] width 23 height 22
click at [743, 201] on img at bounding box center [743, 197] width 7 height 7
click at [624, 205] on div "Especialista de Ciberseguridad Invitado el 08/09/2025 | Rindió el 08/09/2025 Es…" at bounding box center [595, 189] width 382 height 39
click at [272, 207] on button "Volver al dashboard" at bounding box center [282, 210] width 131 height 23
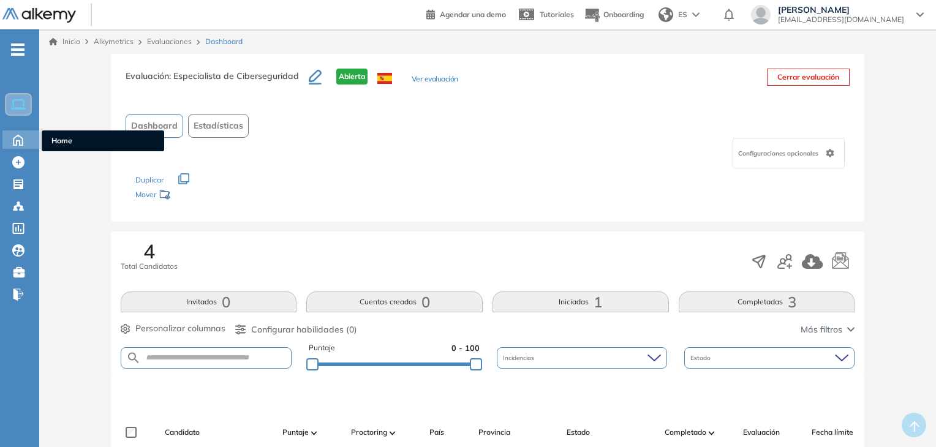
click at [23, 146] on div "Home Home" at bounding box center [21, 140] width 39 height 18
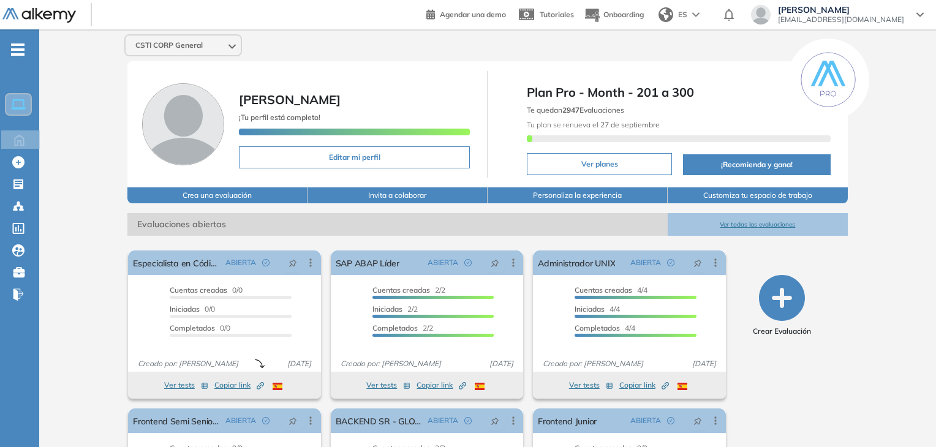
click at [707, 222] on button "Ver todas las evaluaciones" at bounding box center [758, 224] width 180 height 23
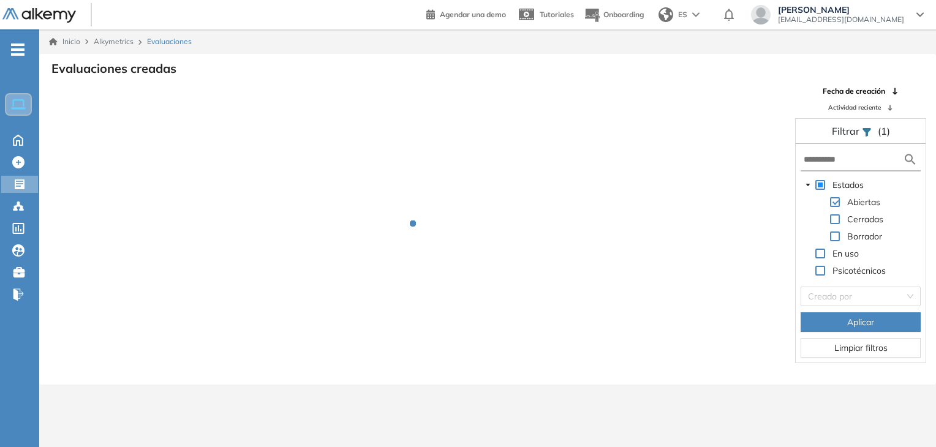
click at [846, 150] on form at bounding box center [861, 160] width 120 height 23
click at [844, 159] on input "text" at bounding box center [853, 159] width 99 height 13
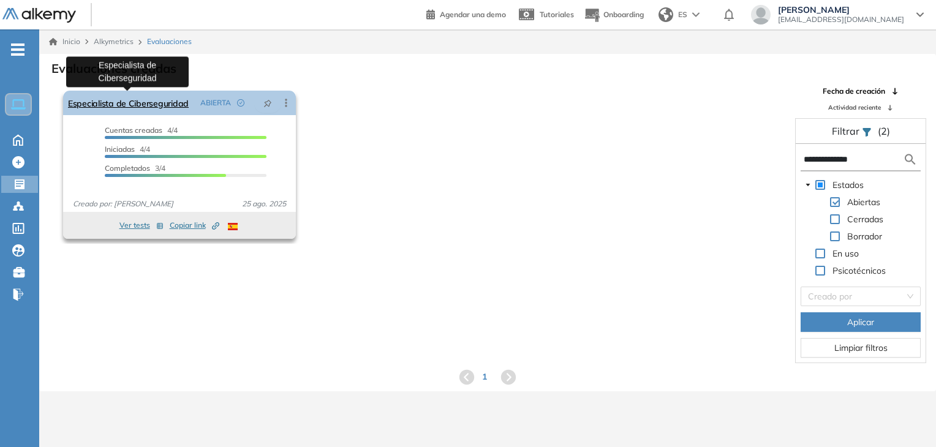
type input "**********"
click at [157, 101] on link "Especialista de Ciberseguridad" at bounding box center [128, 103] width 121 height 25
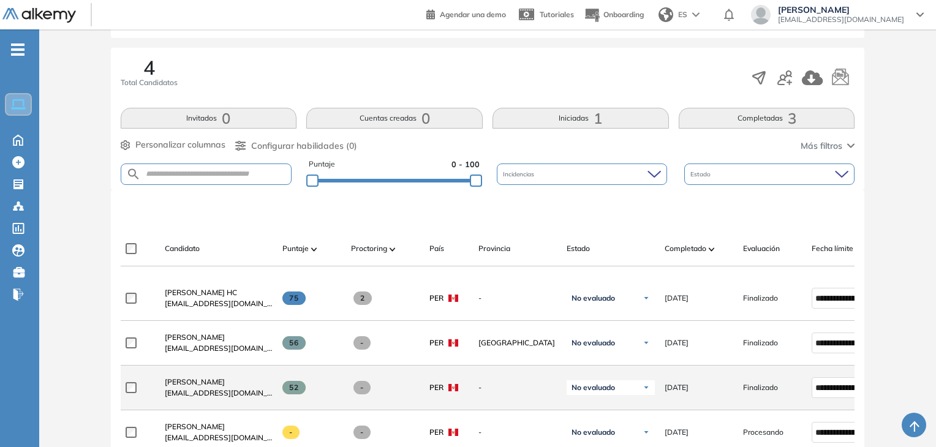
scroll to position [368, 0]
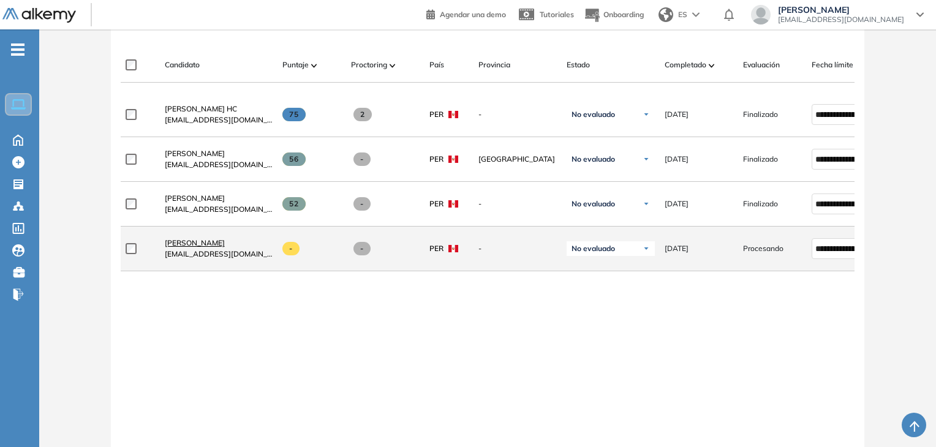
click at [202, 244] on span "[PERSON_NAME]" at bounding box center [195, 242] width 60 height 9
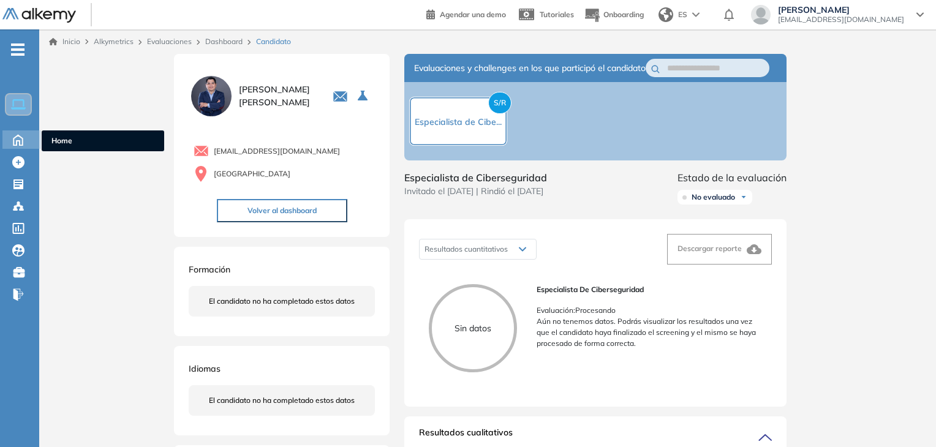
click at [12, 138] on icon at bounding box center [17, 139] width 21 height 15
